Goal: Information Seeking & Learning: Learn about a topic

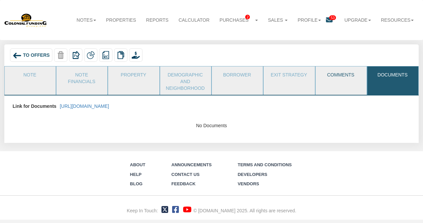
click at [341, 82] on link "Comments" at bounding box center [340, 74] width 50 height 17
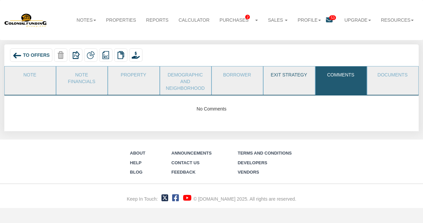
click at [272, 77] on link "Exit Strategy" at bounding box center [288, 74] width 50 height 17
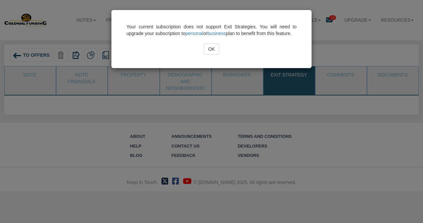
click at [212, 55] on input "OK" at bounding box center [211, 48] width 15 height 11
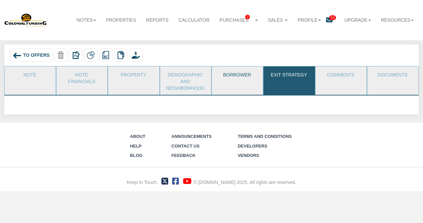
click at [228, 80] on link "Borrower" at bounding box center [237, 74] width 50 height 17
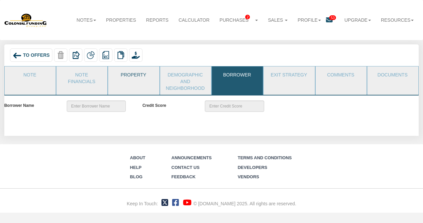
click at [133, 77] on link "Property" at bounding box center [133, 74] width 50 height 17
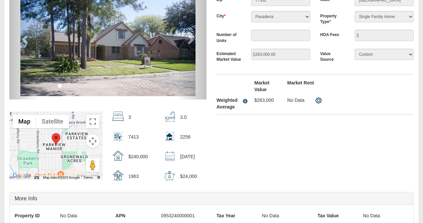
scroll to position [24, 0]
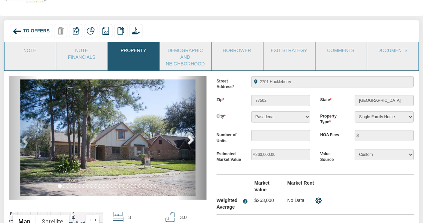
click at [191, 139] on span at bounding box center [190, 139] width 10 height 10
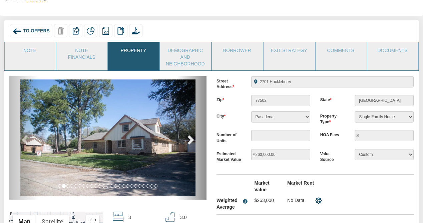
click at [191, 139] on span at bounding box center [190, 139] width 10 height 10
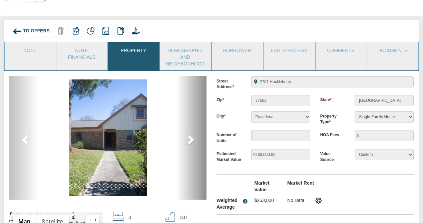
click at [191, 139] on span at bounding box center [190, 139] width 10 height 10
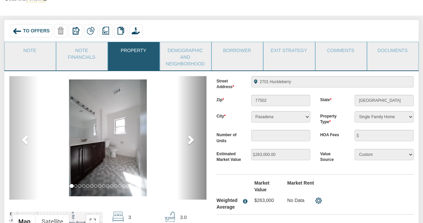
click at [191, 139] on span at bounding box center [190, 139] width 10 height 10
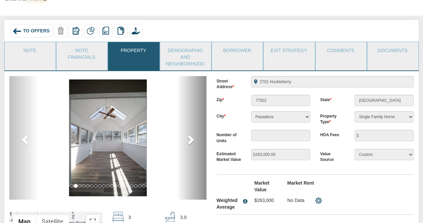
click at [191, 139] on span at bounding box center [190, 139] width 10 height 10
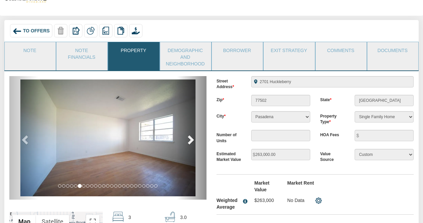
click at [191, 139] on span at bounding box center [190, 139] width 10 height 10
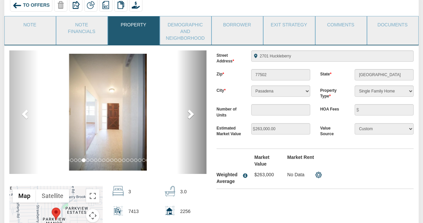
scroll to position [51, 0]
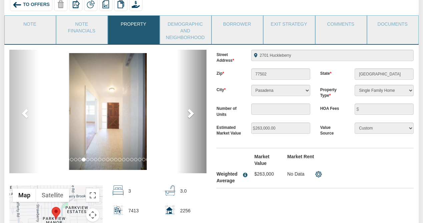
click at [190, 111] on span at bounding box center [190, 113] width 10 height 10
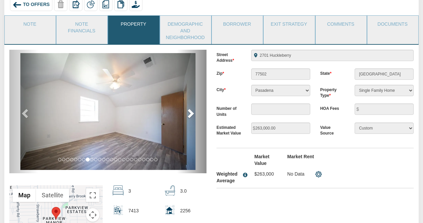
click at [190, 111] on span at bounding box center [190, 113] width 10 height 10
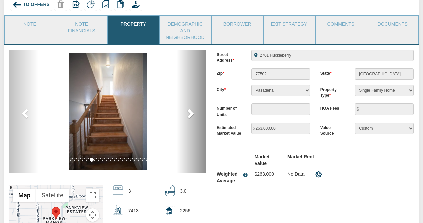
click at [190, 111] on span at bounding box center [190, 113] width 10 height 10
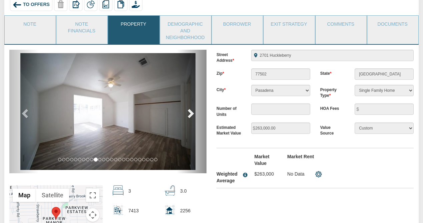
click at [190, 111] on span at bounding box center [190, 113] width 10 height 10
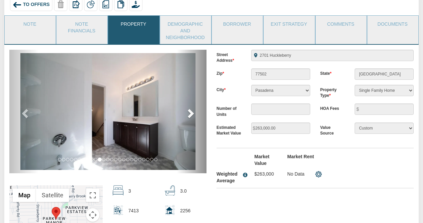
click at [190, 111] on span at bounding box center [190, 113] width 10 height 10
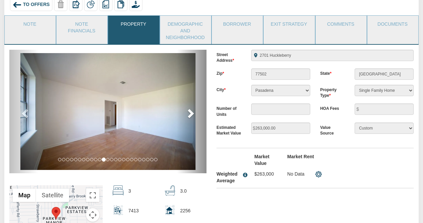
click at [190, 111] on span at bounding box center [190, 113] width 10 height 10
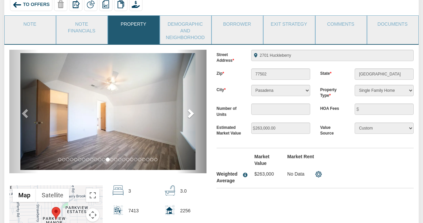
click at [190, 111] on span at bounding box center [190, 113] width 10 height 10
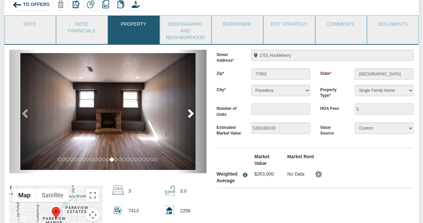
click at [190, 111] on span at bounding box center [190, 113] width 10 height 10
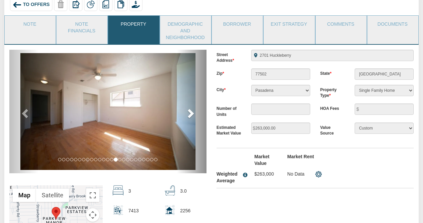
click at [190, 111] on span at bounding box center [190, 113] width 10 height 10
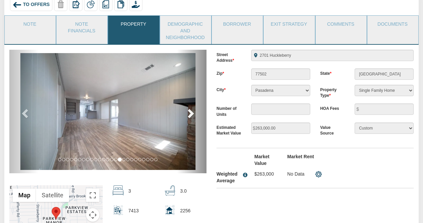
click at [189, 111] on span at bounding box center [190, 113] width 10 height 10
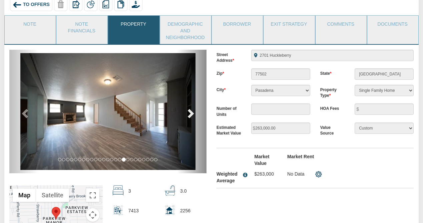
click at [189, 111] on span at bounding box center [190, 113] width 10 height 10
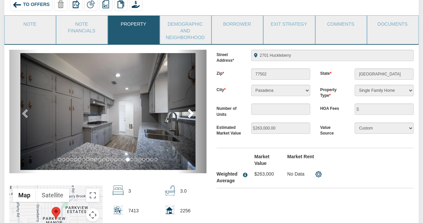
click at [189, 111] on span at bounding box center [190, 113] width 10 height 10
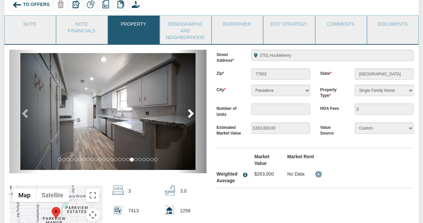
click at [189, 111] on span at bounding box center [190, 113] width 10 height 10
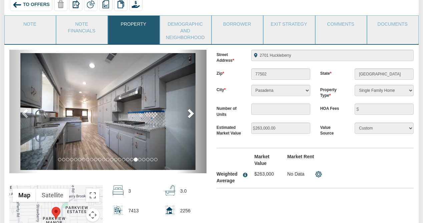
click at [189, 111] on span at bounding box center [190, 113] width 10 height 10
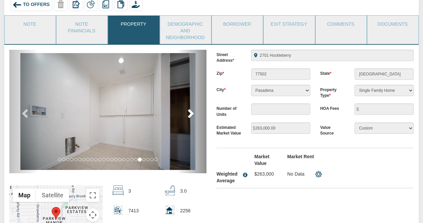
click at [189, 111] on span at bounding box center [190, 113] width 10 height 10
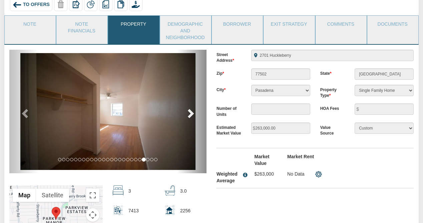
click at [189, 111] on span at bounding box center [190, 113] width 10 height 10
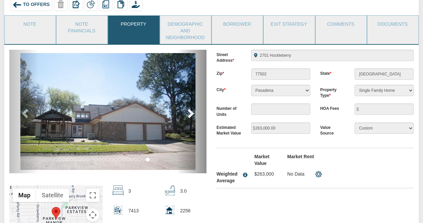
click at [189, 111] on span at bounding box center [190, 113] width 10 height 10
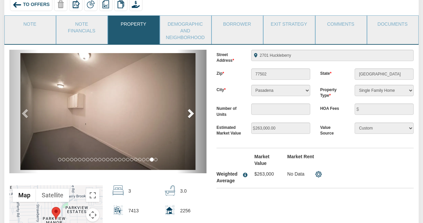
click at [189, 111] on span at bounding box center [190, 113] width 10 height 10
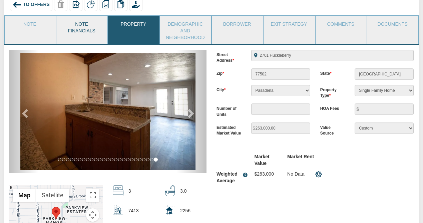
click at [86, 29] on link "Note Financials" at bounding box center [81, 27] width 50 height 22
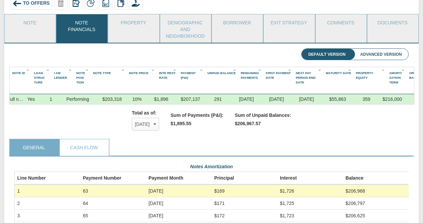
scroll to position [0, 0]
click at [407, 76] on div at bounding box center [407, 80] width 2 height 27
drag, startPoint x: 408, startPoint y: 76, endPoint x: 378, endPoint y: 78, distance: 29.7
click at [378, 78] on div "Note Id 1 Loan Struc Ture 1 I Am Lender 1 Note Posi Tion 1 Note Type 1 Note Pri…" at bounding box center [225, 80] width 430 height 27
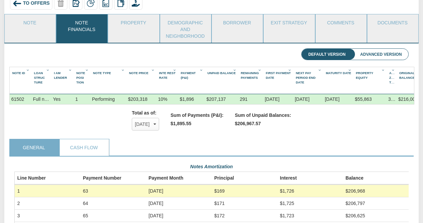
click at [392, 70] on icon "Column Menu" at bounding box center [393, 70] width 6 height 4
click at [391, 75] on div "Amorti Zation Term 1" at bounding box center [391, 80] width 9 height 22
drag, startPoint x: 391, startPoint y: 75, endPoint x: 417, endPoint y: 75, distance: 26.0
click at [410, 72] on span "Original Loan Balance" at bounding box center [411, 75] width 25 height 8
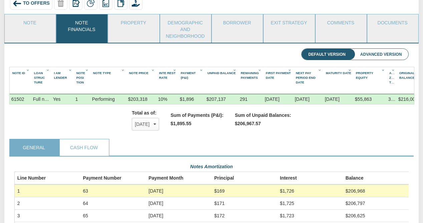
click at [410, 72] on span "Original Loan Balance" at bounding box center [411, 75] width 25 height 8
click at [390, 77] on span "Amorti Zation Term" at bounding box center [395, 77] width 12 height 13
drag, startPoint x: 390, startPoint y: 74, endPoint x: 395, endPoint y: 74, distance: 5.3
click at [395, 74] on div "Amorti Zation Term 1" at bounding box center [391, 80] width 10 height 27
drag, startPoint x: 395, startPoint y: 74, endPoint x: 413, endPoint y: 76, distance: 18.1
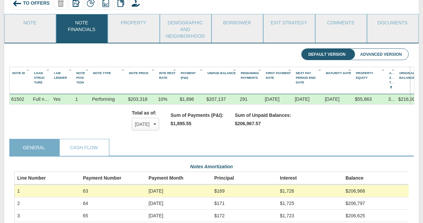
click at [413, 76] on div "Note Id 1 Loan Struc Ture 1 I Am Lender 1 Note Posi Tion 1 Note Type 1 Note Pri…" at bounding box center [220, 80] width 420 height 27
click at [392, 82] on icon "Sort Ascending" at bounding box center [391, 82] width 4 height 4
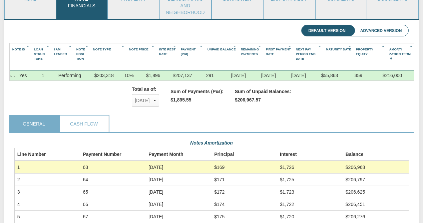
scroll to position [80, 0]
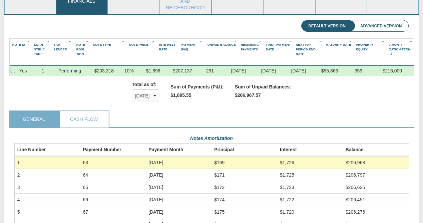
drag, startPoint x: 413, startPoint y: 54, endPoint x: 420, endPoint y: 54, distance: 6.7
click at [413, 53] on div "Amorti Zation Term 1" at bounding box center [403, 52] width 35 height 27
drag, startPoint x: 414, startPoint y: 53, endPoint x: 380, endPoint y: 53, distance: 34.0
click at [380, 53] on div "Note Id 1 Loan Struc Ture 1 I Am Lender 1 Note Posi Tion 1 Note Type 1 Note Pri…" at bounding box center [232, 52] width 445 height 27
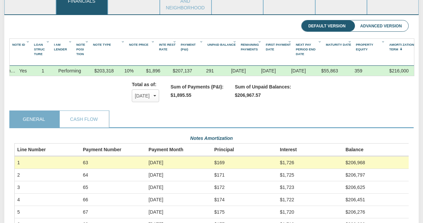
click at [380, 53] on div "Property Equity 1" at bounding box center [370, 47] width 32 height 13
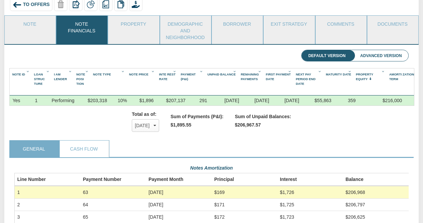
scroll to position [50, 0]
click at [408, 106] on div "Total as of: Oct, 2025 x Oct, 2025 ✓ Nov, 2025 Dec, 2025 Jan, 2026 Feb, 2026 Ma…" at bounding box center [211, 123] width 404 height 34
click at [404, 86] on div "Amorti Zation Term 1" at bounding box center [403, 82] width 35 height 27
drag, startPoint x: 414, startPoint y: 85, endPoint x: 395, endPoint y: 87, distance: 18.4
click at [395, 87] on div "Amorti Zation Term 1" at bounding box center [403, 82] width 35 height 27
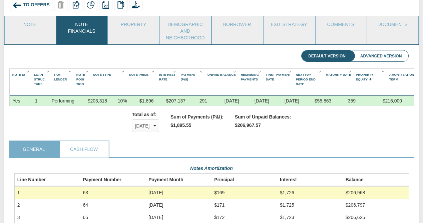
click at [393, 73] on span "Amorti Zation Term" at bounding box center [401, 77] width 25 height 8
click at [94, 148] on link "Cash Flow" at bounding box center [84, 149] width 49 height 17
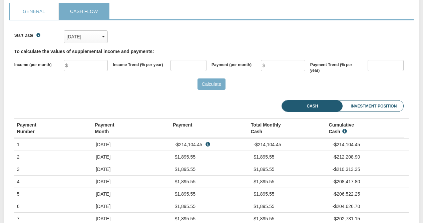
scroll to position [1, 0]
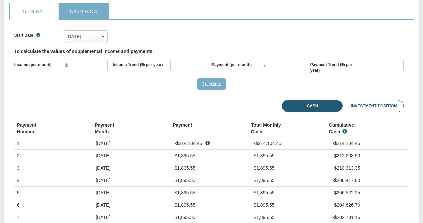
click at [366, 105] on li "Investment Position" at bounding box center [364, 105] width 77 height 11
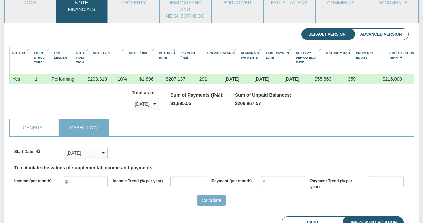
scroll to position [0, 0]
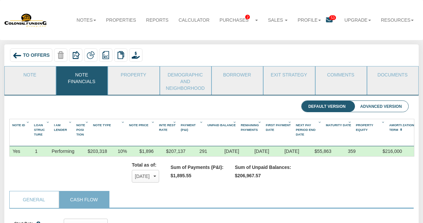
click at [331, 18] on span "53" at bounding box center [332, 17] width 7 height 5
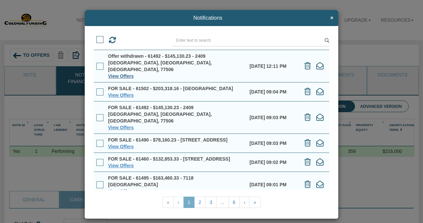
click at [117, 73] on link "View Offers" at bounding box center [121, 75] width 26 height 5
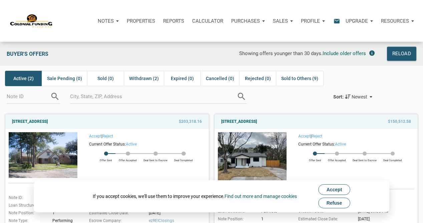
click at [331, 203] on span "Refuse" at bounding box center [334, 202] width 16 height 5
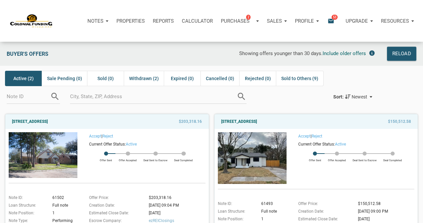
click at [313, 19] on div "Profile" at bounding box center [307, 21] width 32 height 20
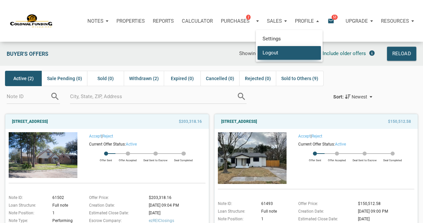
click at [274, 51] on link "Logout" at bounding box center [288, 53] width 63 height 14
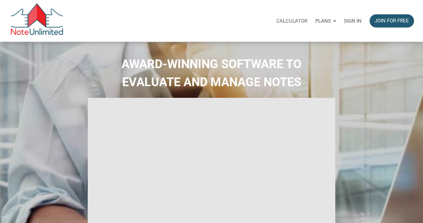
type input "Introduction to new features"
select select
